Goal: Task Accomplishment & Management: Use online tool/utility

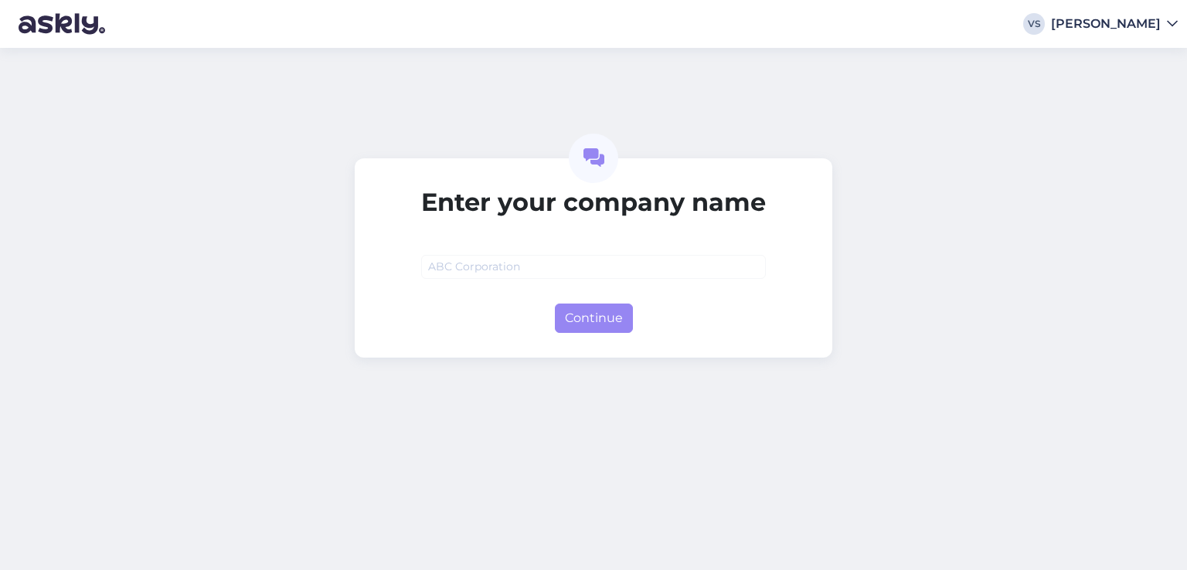
click at [572, 267] on input "text" at bounding box center [593, 267] width 345 height 24
type input "asfb"
click at [590, 362] on div "Enter your company name asfb Continue" at bounding box center [593, 309] width 1187 height 522
click at [594, 332] on button "Continue" at bounding box center [594, 318] width 78 height 29
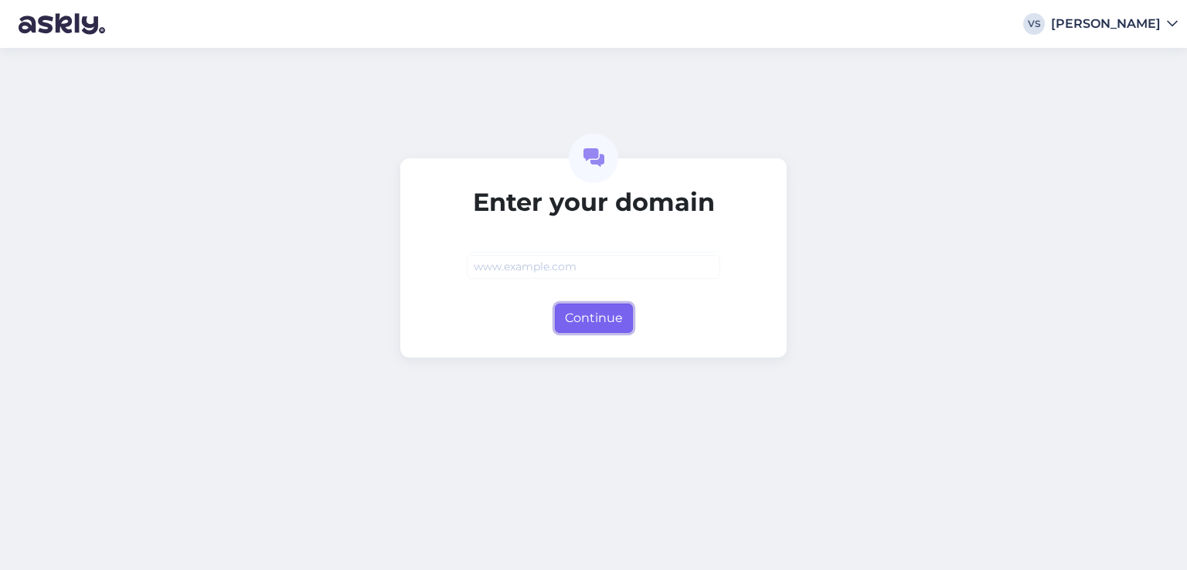
click at [623, 321] on button "Continue" at bounding box center [594, 318] width 78 height 29
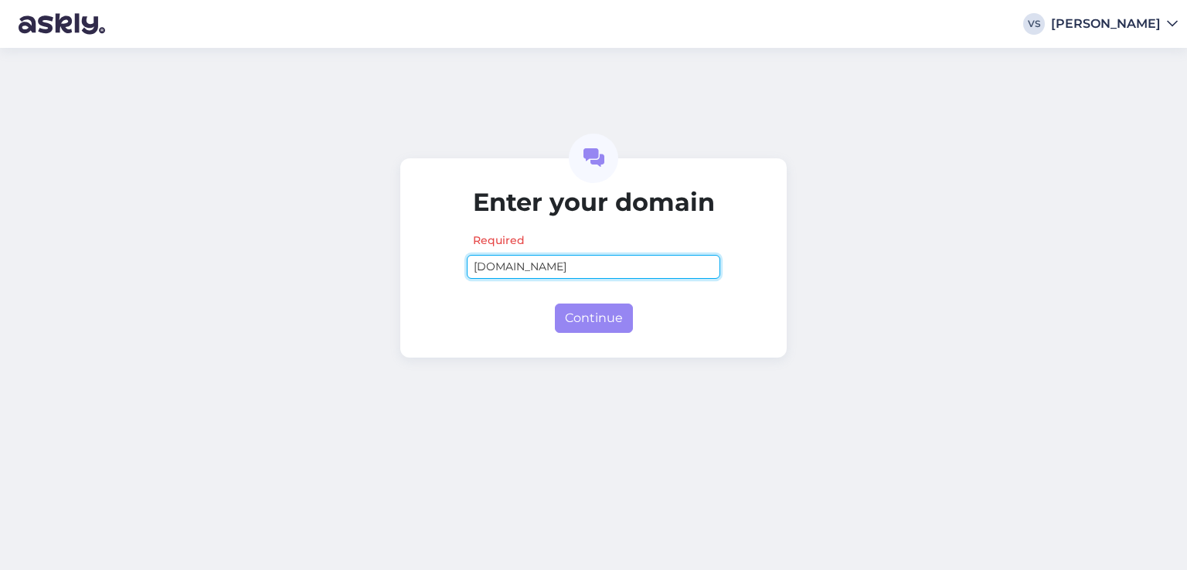
type input "cas.com"
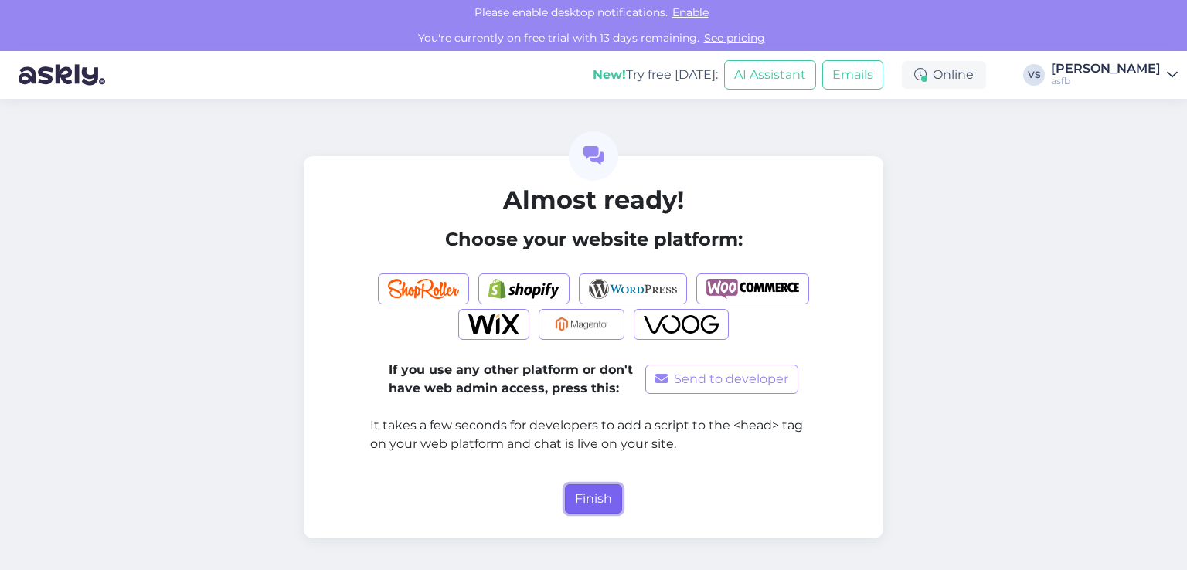
click at [597, 498] on button "Finish" at bounding box center [593, 499] width 57 height 29
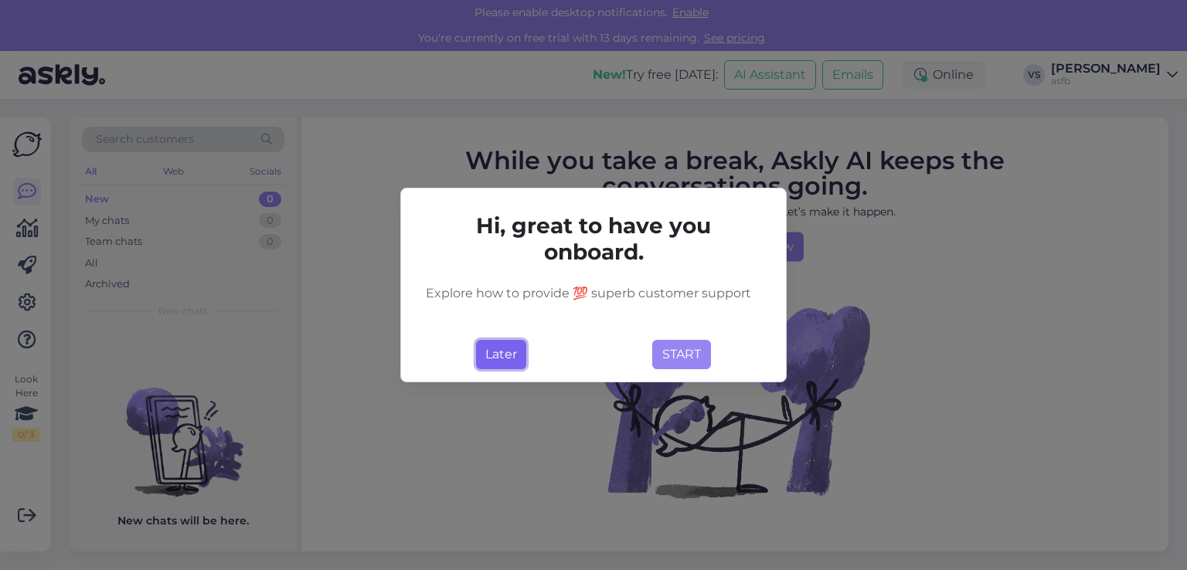
click at [498, 357] on button "Later" at bounding box center [501, 354] width 50 height 29
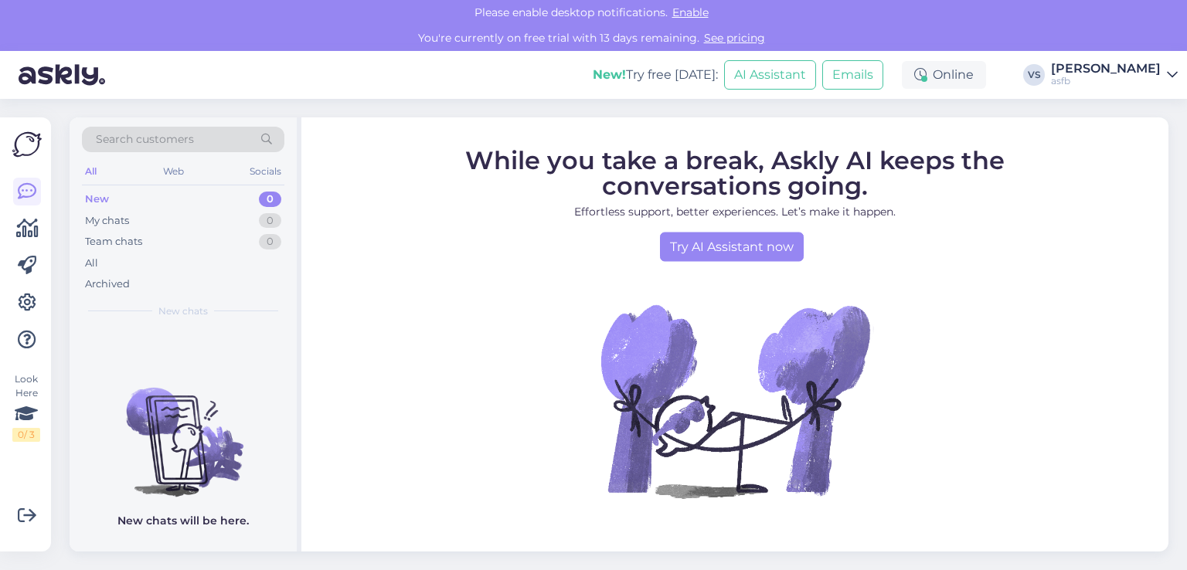
click at [22, 141] on img at bounding box center [26, 144] width 29 height 29
click at [24, 192] on icon at bounding box center [27, 191] width 19 height 19
click at [723, 251] on link "Try AI Assistant now" at bounding box center [732, 246] width 144 height 29
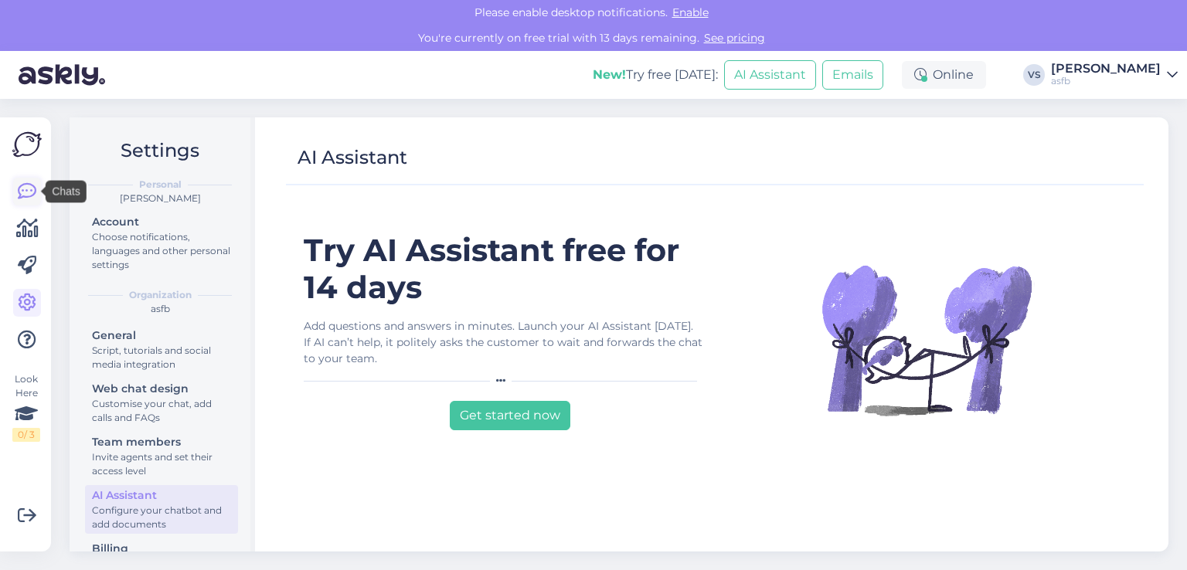
click at [19, 188] on icon at bounding box center [27, 191] width 19 height 19
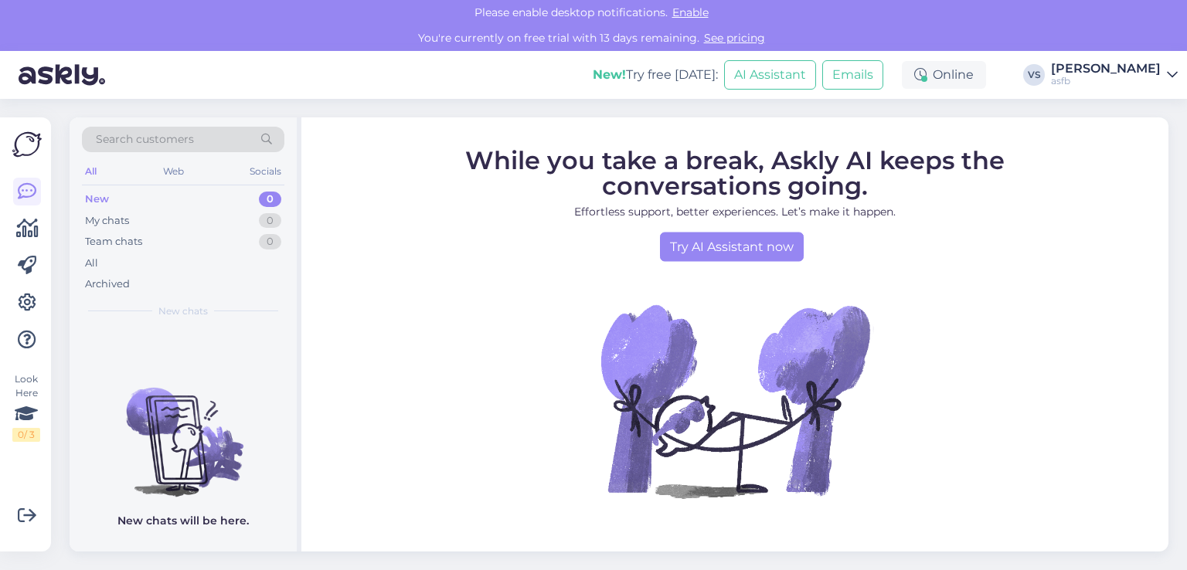
drag, startPoint x: 1186, startPoint y: 217, endPoint x: 864, endPoint y: 253, distance: 324.3
click at [1176, 278] on div "Search customers All Web Socials New 0 My chats 0 Team chats 0 All Archived New…" at bounding box center [623, 334] width 1127 height 471
